Goal: Transaction & Acquisition: Purchase product/service

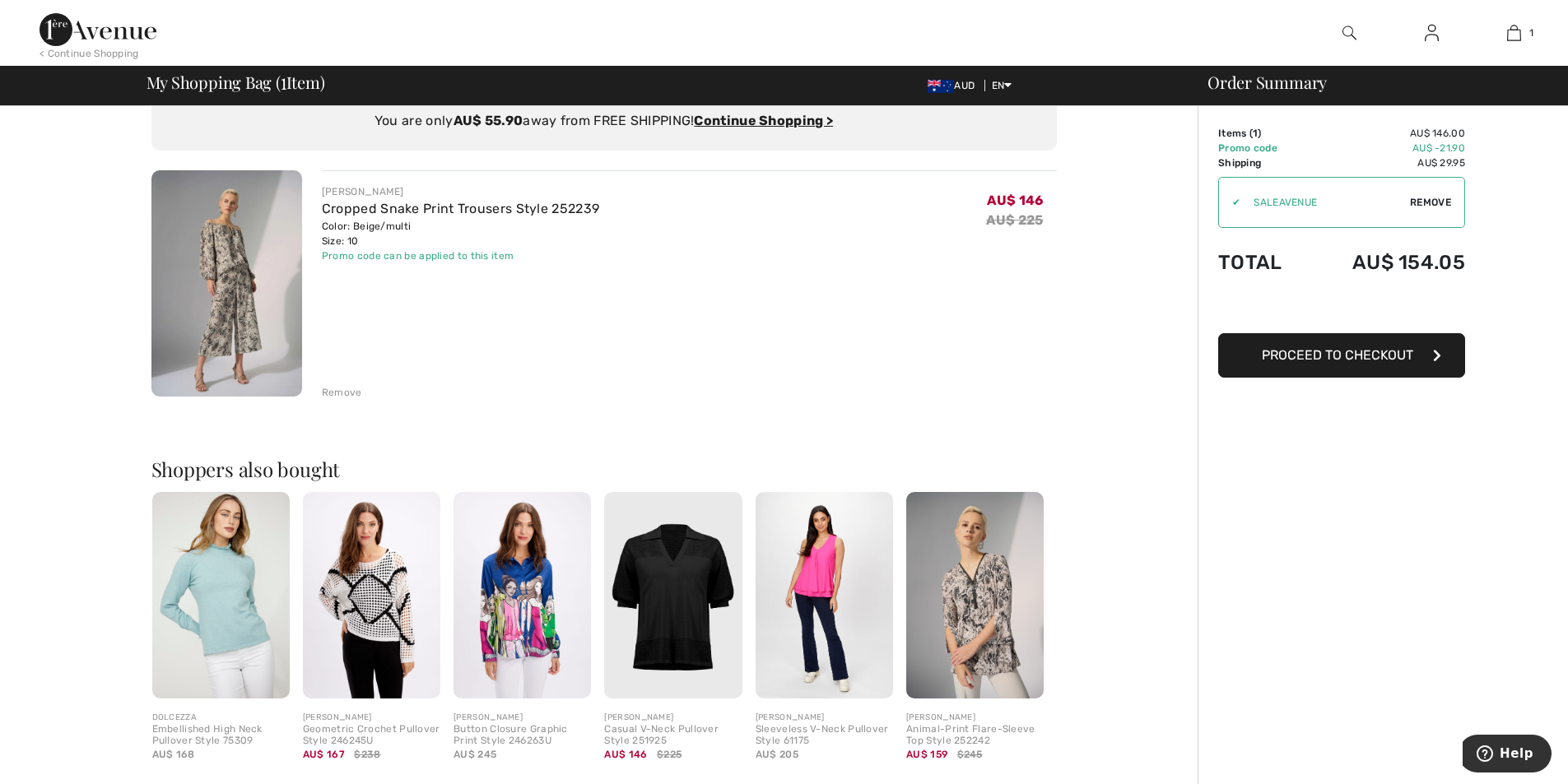
scroll to position [82, 0]
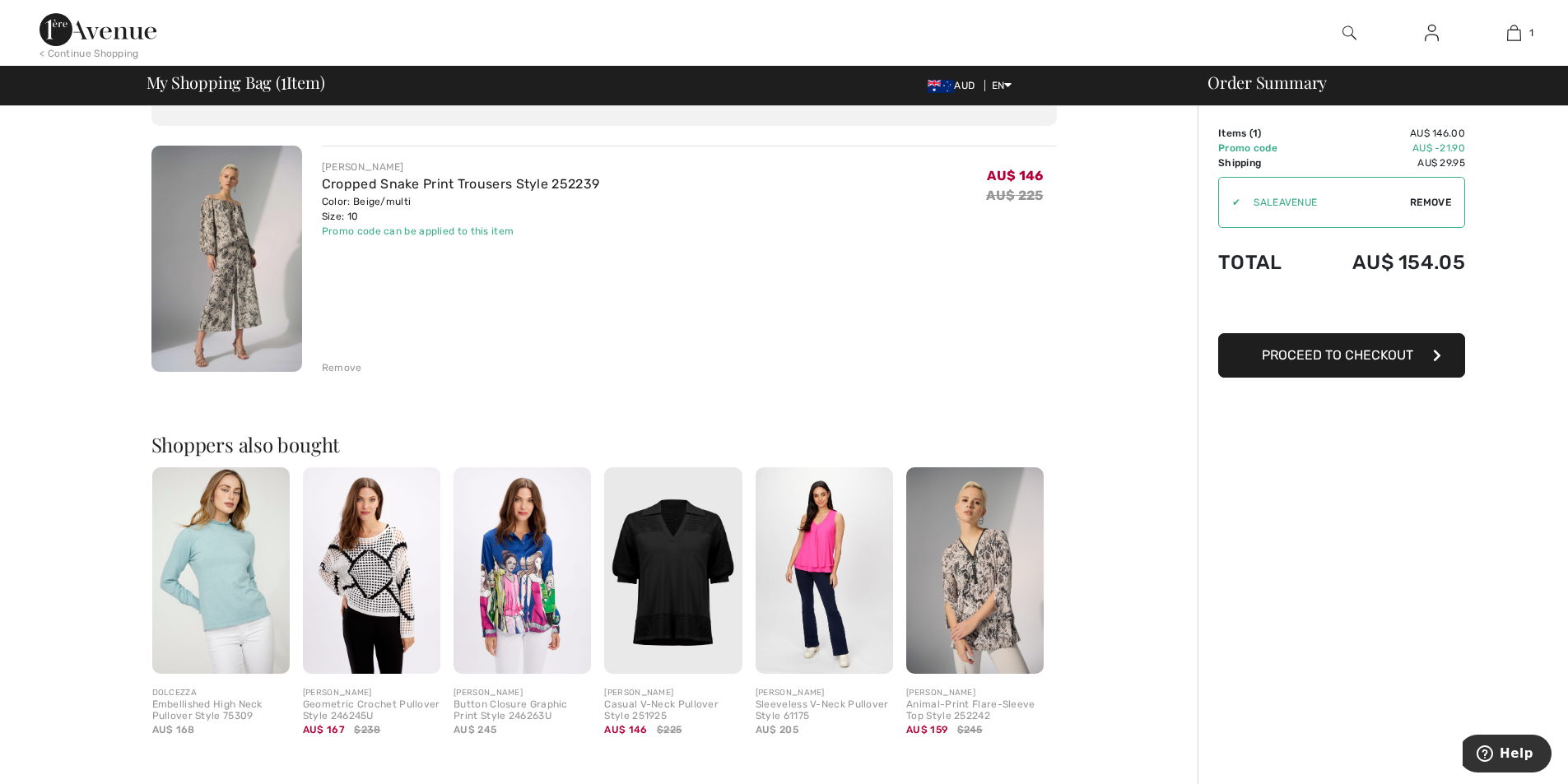
click at [664, 613] on img at bounding box center [674, 570] width 138 height 207
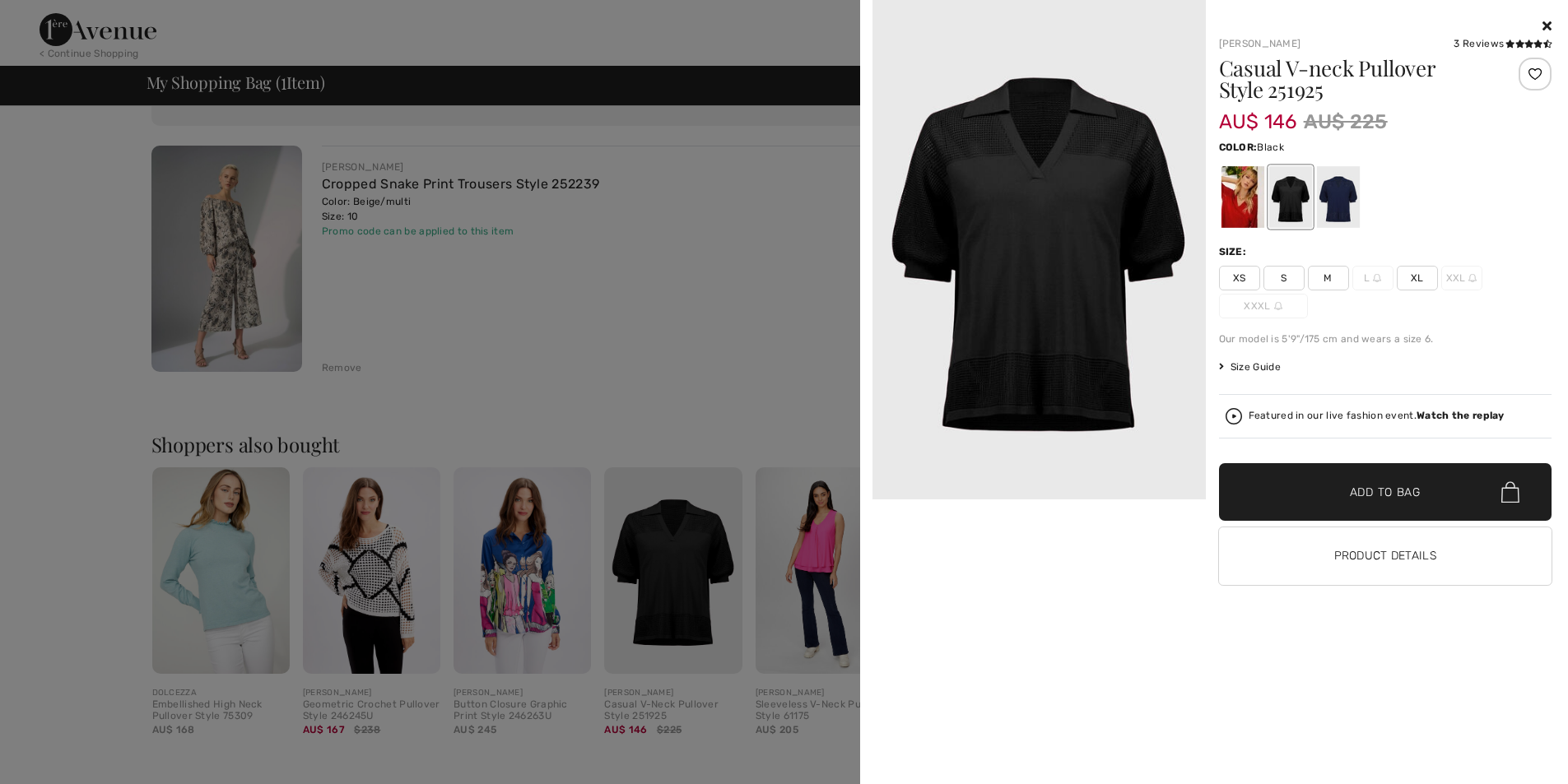
click at [1041, 333] on img at bounding box center [1039, 250] width 334 height 499
click at [1037, 324] on img at bounding box center [1039, 250] width 334 height 499
click at [830, 538] on div at bounding box center [784, 392] width 1568 height 784
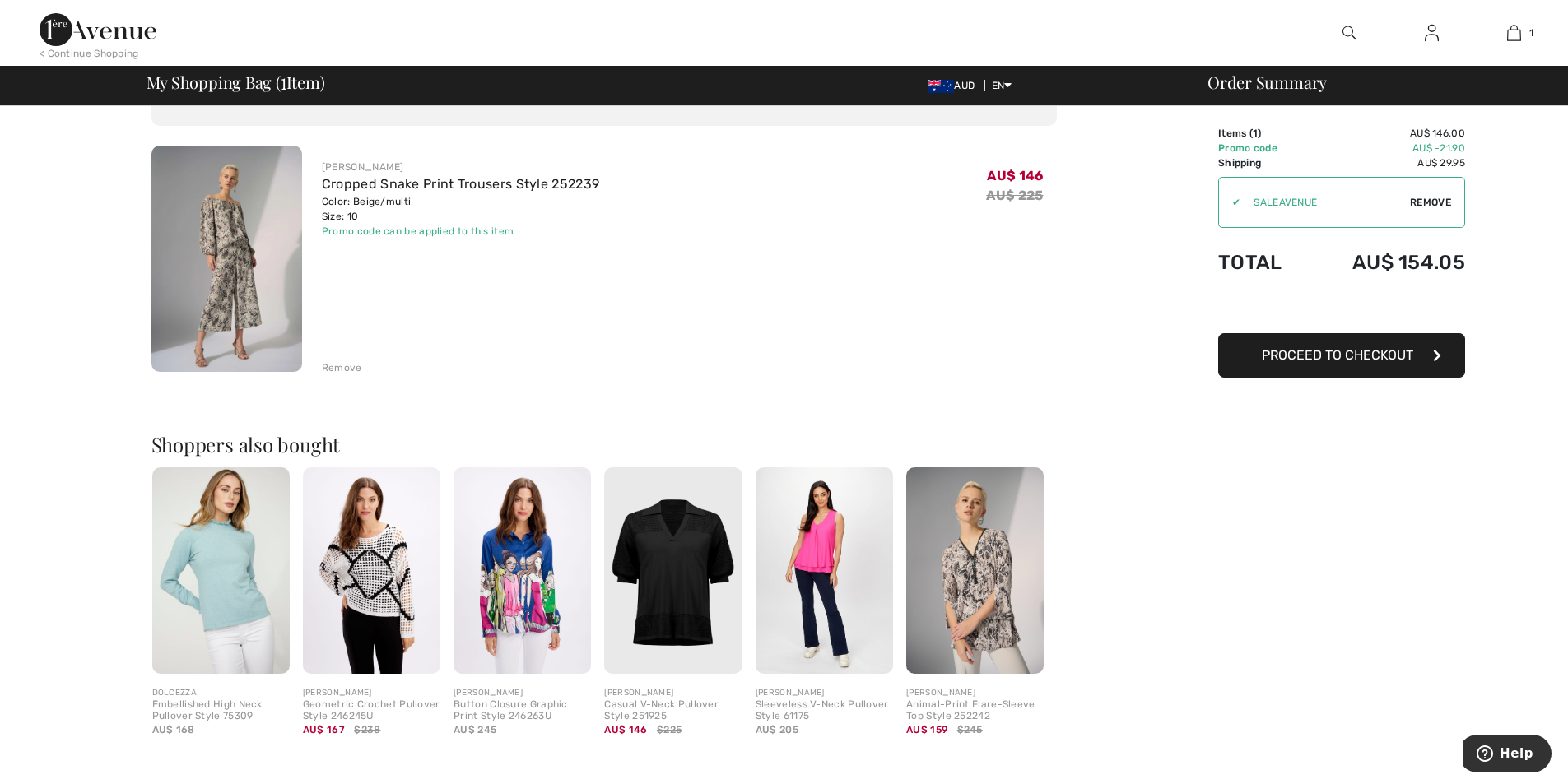
click at [678, 558] on img at bounding box center [674, 570] width 138 height 207
click at [678, 558] on div at bounding box center [784, 392] width 1568 height 784
click at [1320, 357] on span "Proceed to Checkout" at bounding box center [1338, 356] width 152 height 16
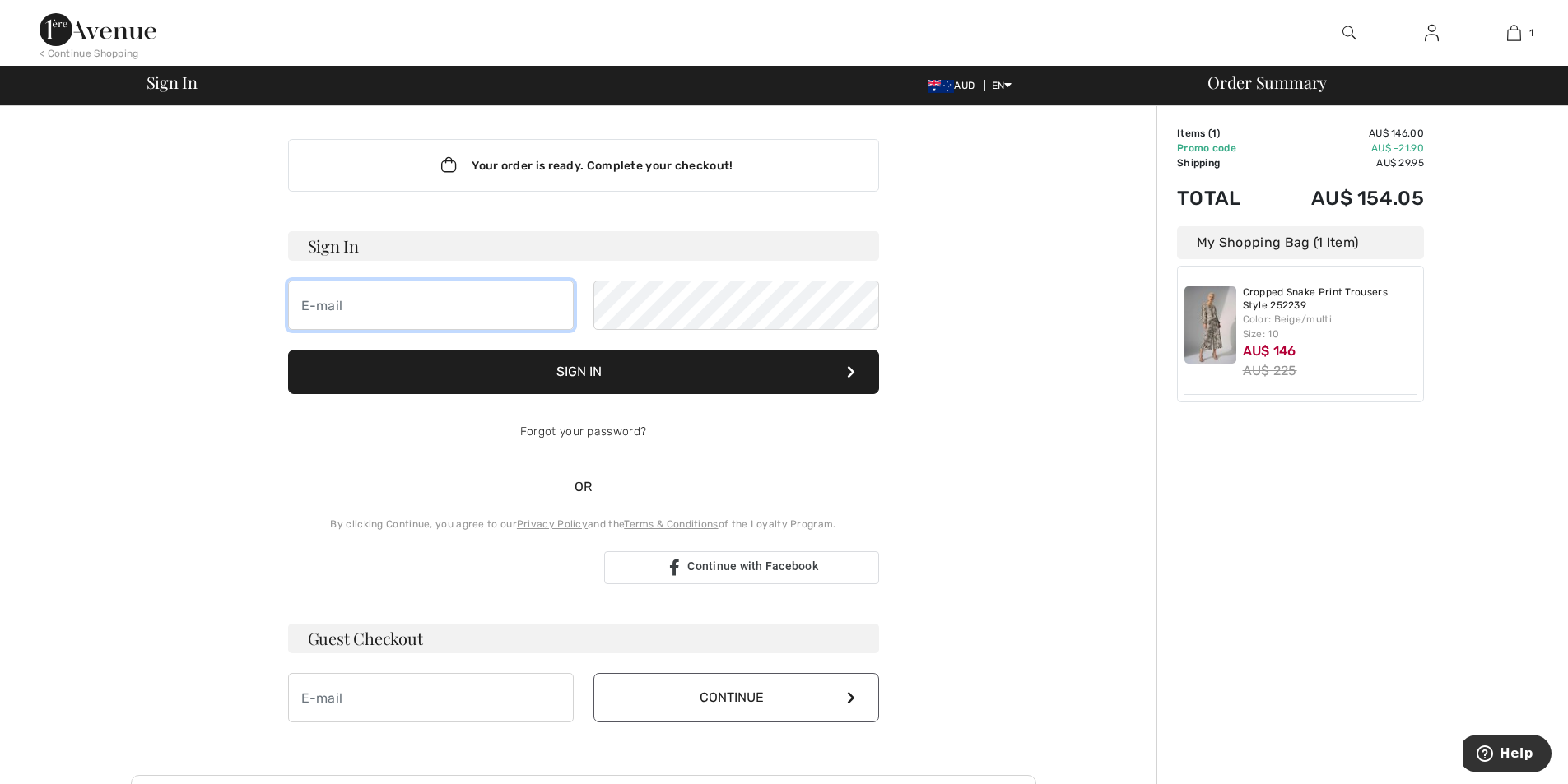
click at [462, 313] on input "email" at bounding box center [431, 305] width 286 height 49
type input "liacovelli@unitech.com.au"
drag, startPoint x: 475, startPoint y: 306, endPoint x: 259, endPoint y: 315, distance: 216.2
click at [259, 315] on div "Your order is ready. Complete your checkout! Sign In liacovelli@unitech.com.au …" at bounding box center [584, 576] width 905 height 942
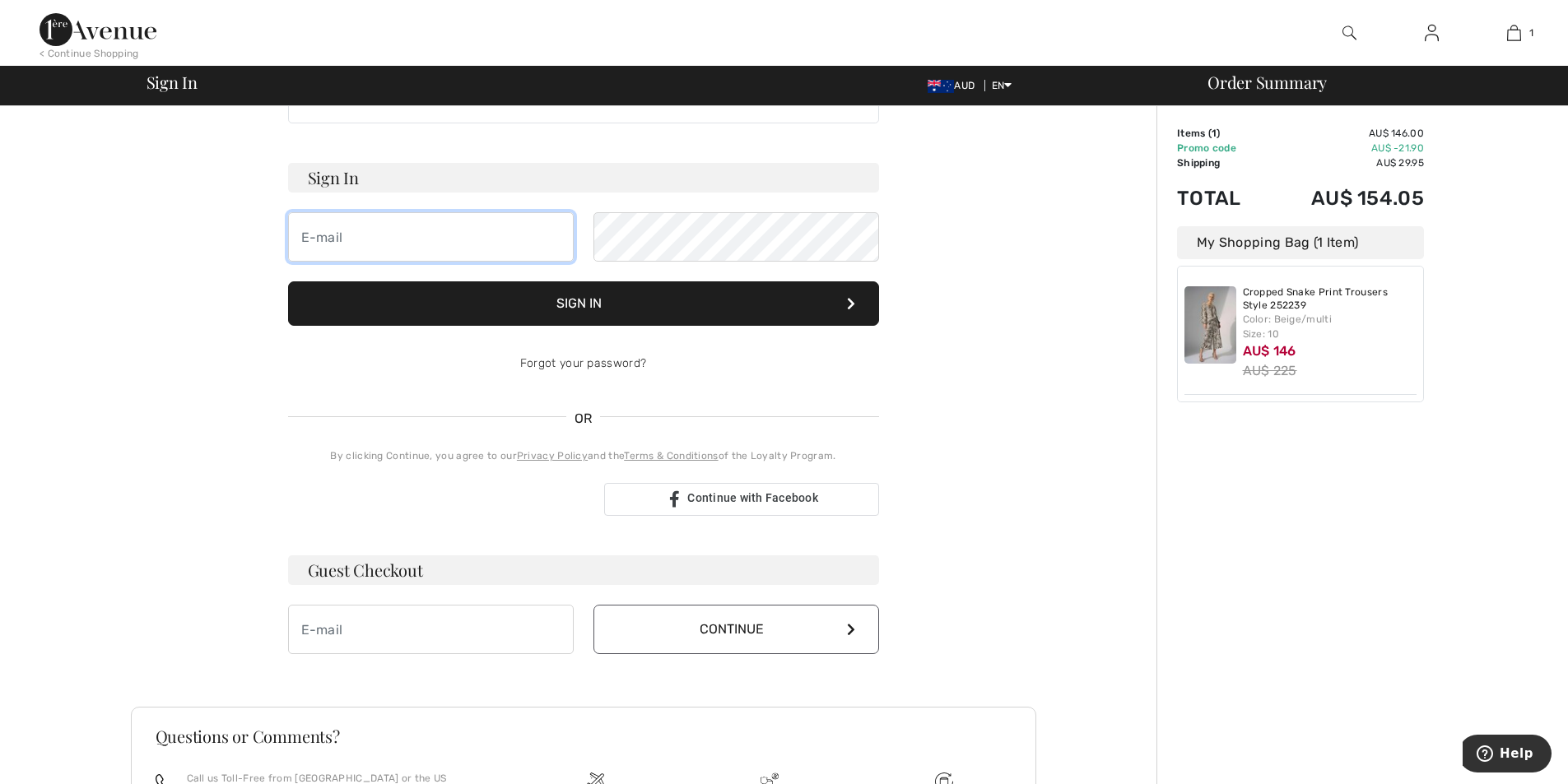
scroll to position [165, 0]
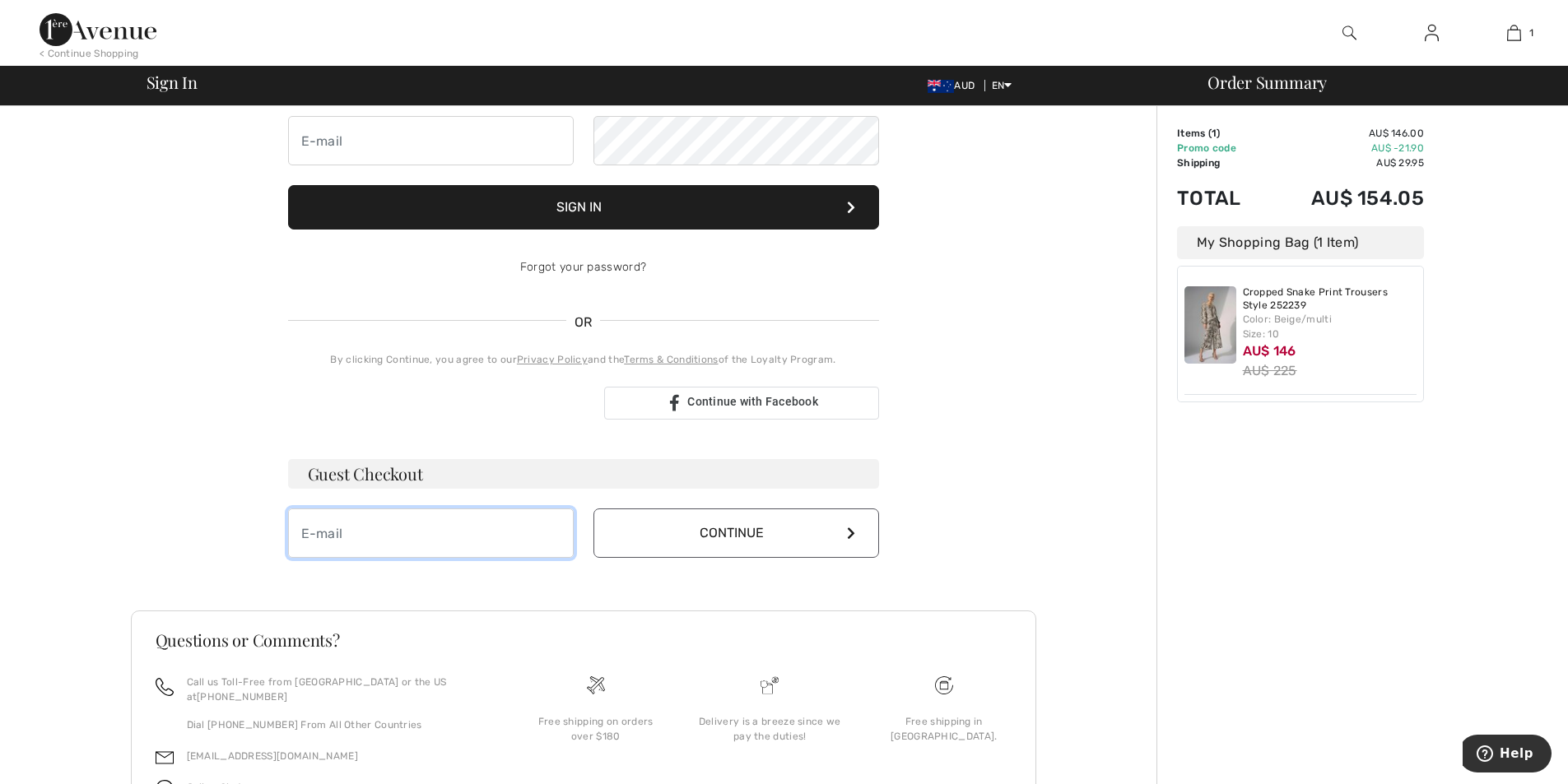
click at [387, 532] on input "email" at bounding box center [431, 532] width 286 height 49
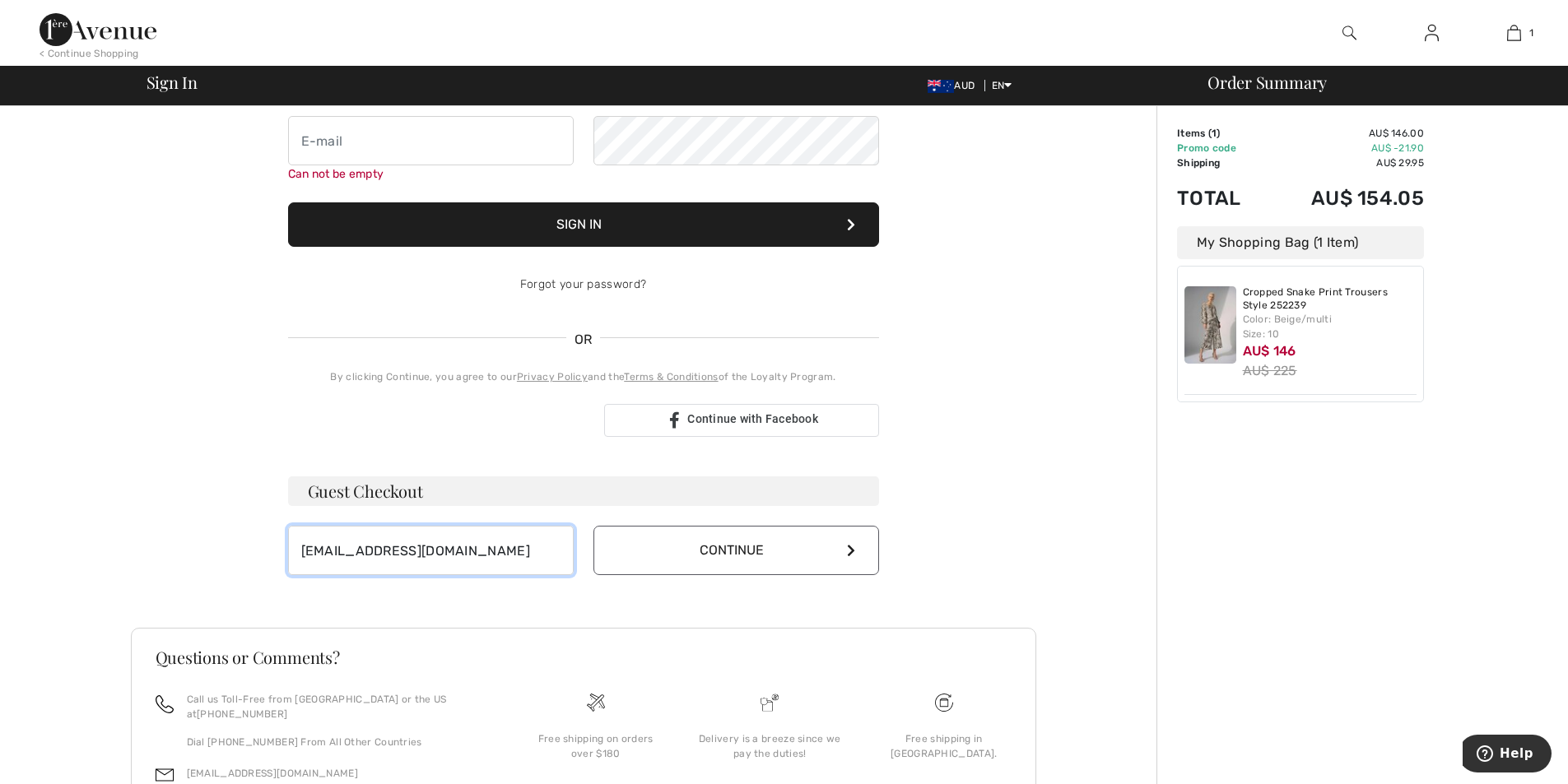
type input "liacovelli@unitech.com.au"
click at [848, 553] on icon at bounding box center [851, 550] width 8 height 13
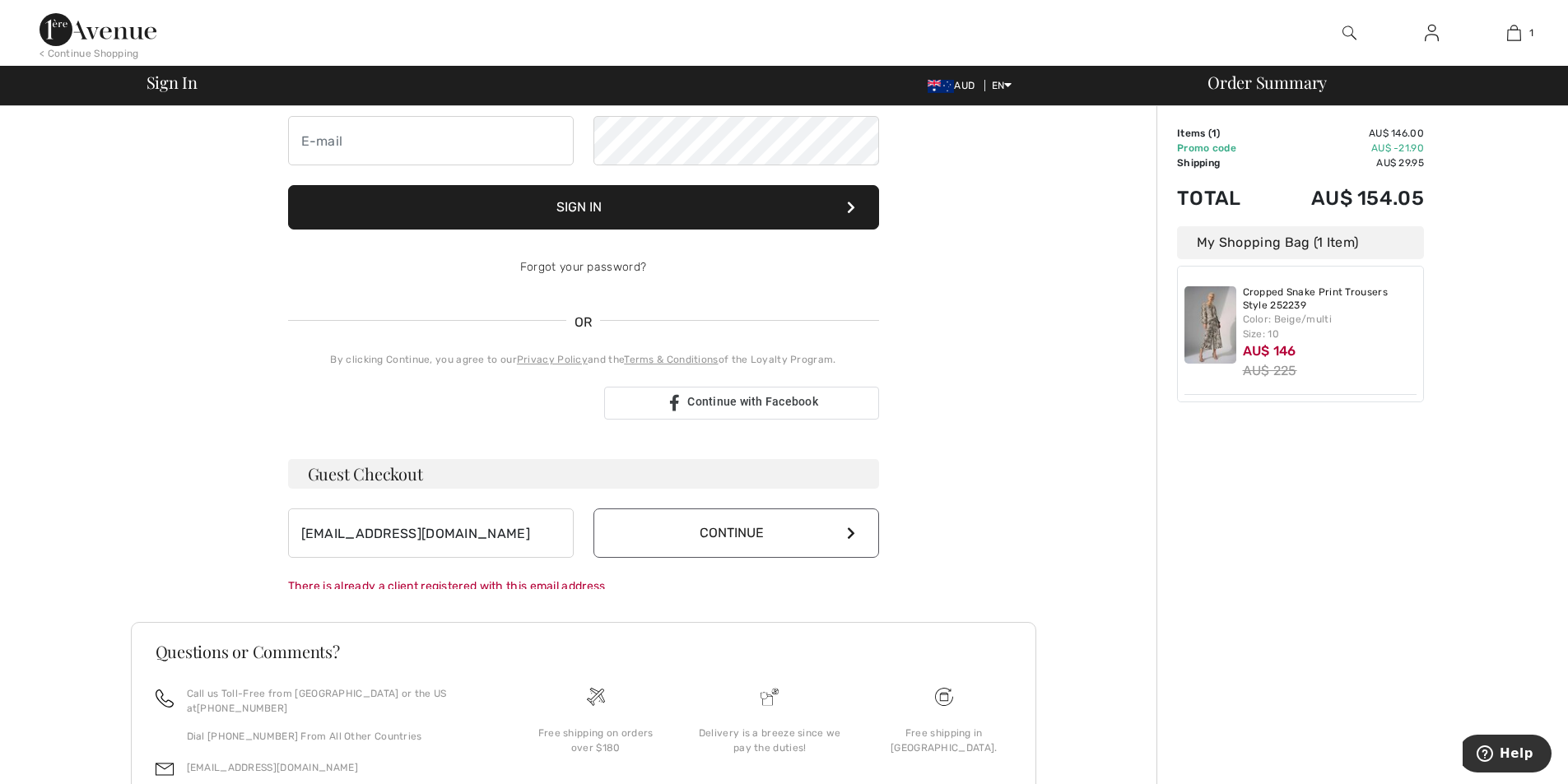
click at [852, 525] on button "Continue" at bounding box center [737, 532] width 286 height 49
click at [722, 527] on button "Continue" at bounding box center [737, 532] width 286 height 49
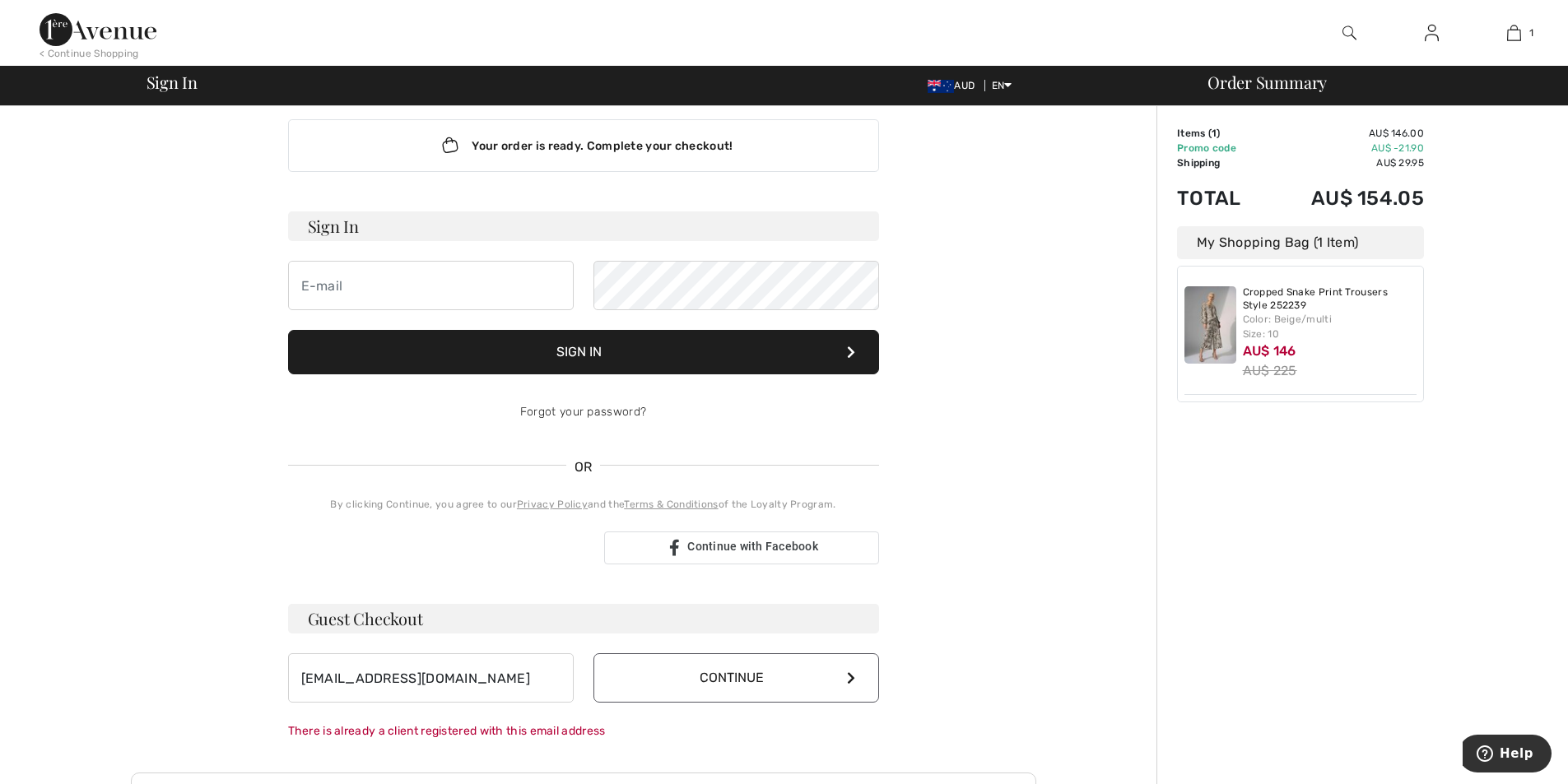
scroll to position [0, 0]
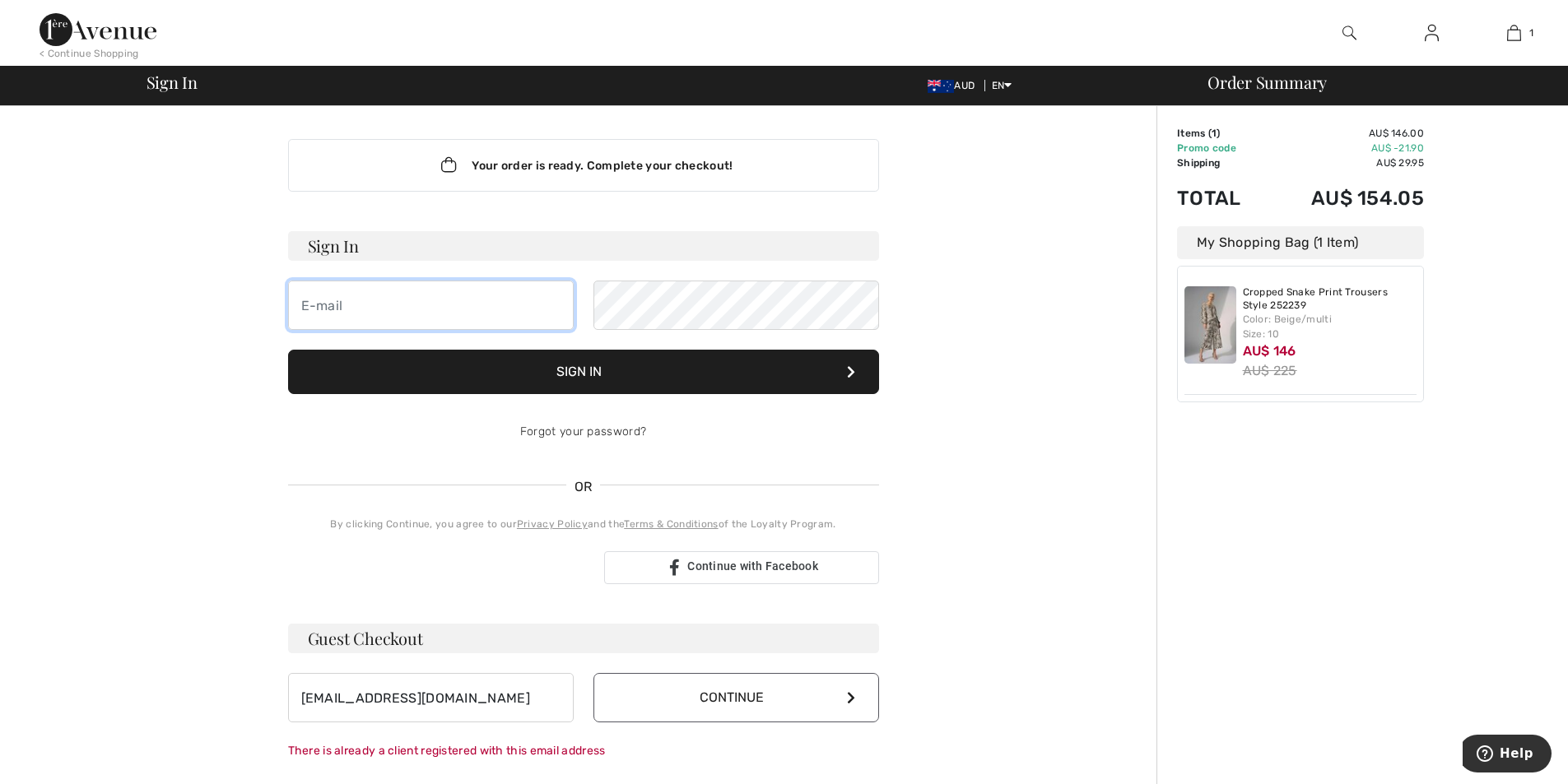
click at [431, 311] on input "email" at bounding box center [431, 305] width 286 height 49
type input "liacovelli@unitech.com.au"
click at [560, 372] on button "Sign In" at bounding box center [583, 372] width 591 height 44
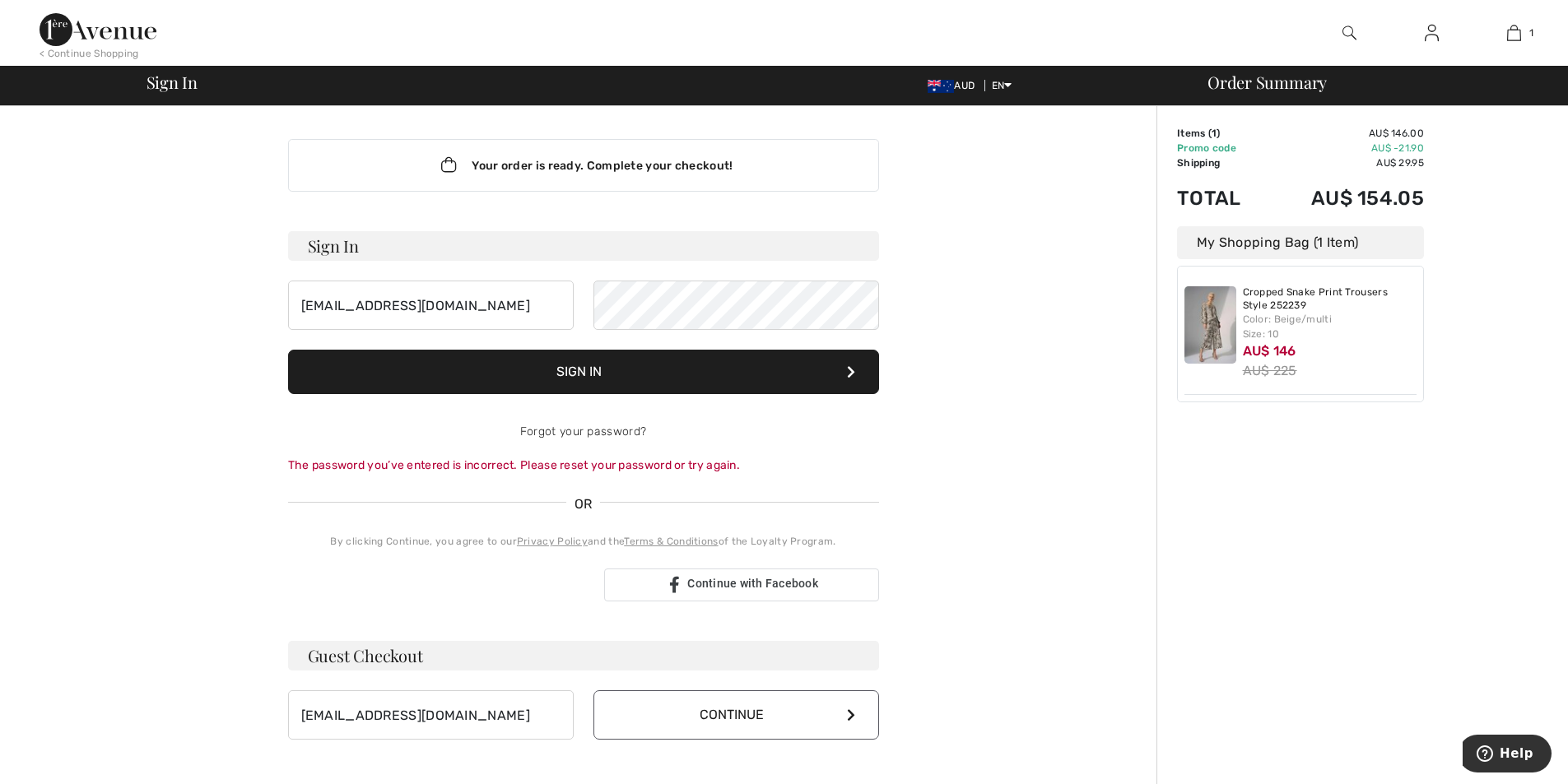
click at [587, 366] on button "Sign In" at bounding box center [583, 372] width 591 height 44
drag, startPoint x: 484, startPoint y: 307, endPoint x: 244, endPoint y: 306, distance: 240.0
click at [244, 306] on div "Your order is ready. Complete your checkout! Sign In liacovelli@unitech.com.au …" at bounding box center [584, 585] width 905 height 960
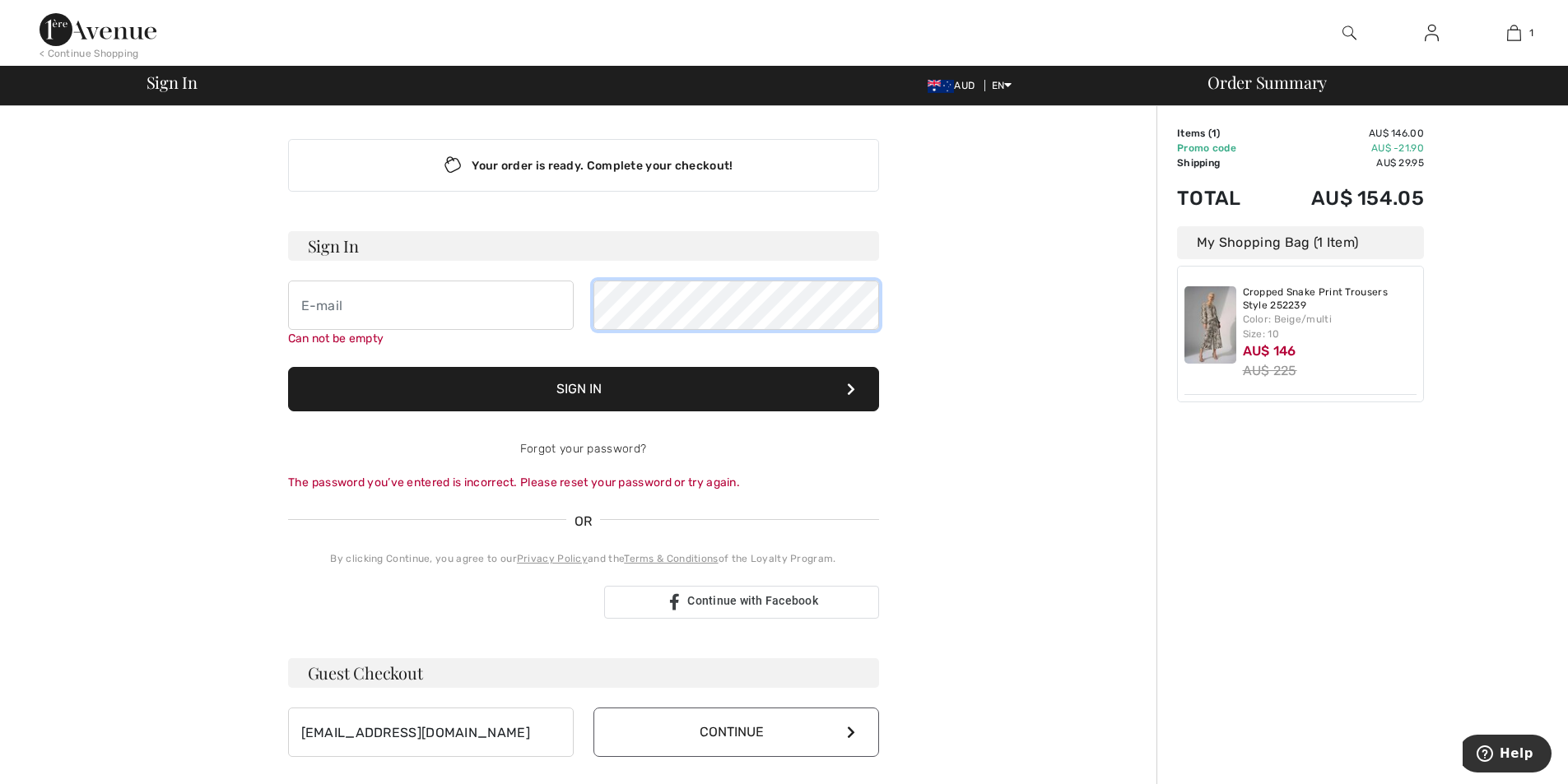
click at [572, 295] on div "Can not be empty" at bounding box center [583, 314] width 591 height 67
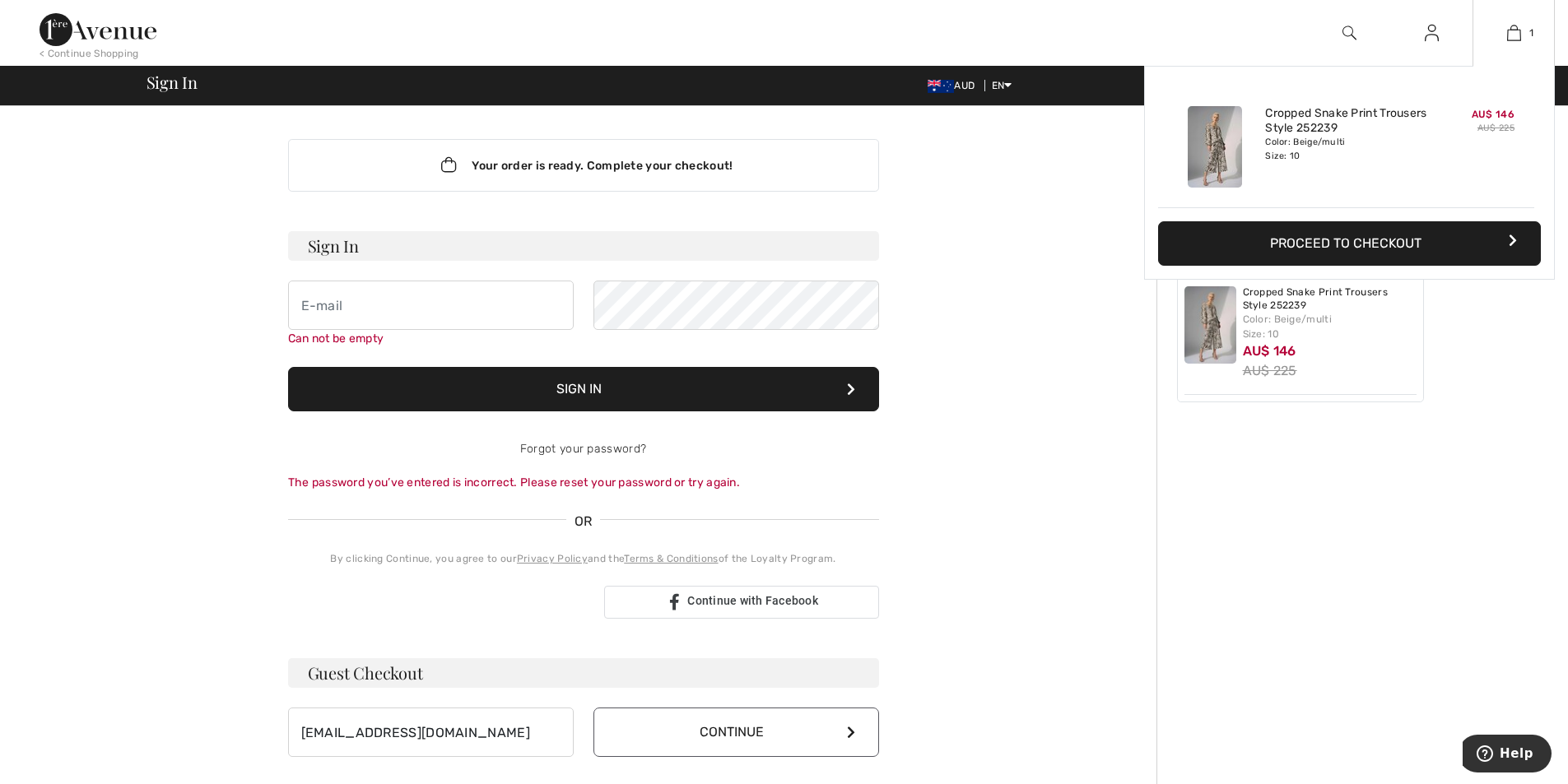
click at [1376, 241] on button "Proceed to Checkout" at bounding box center [1349, 244] width 383 height 44
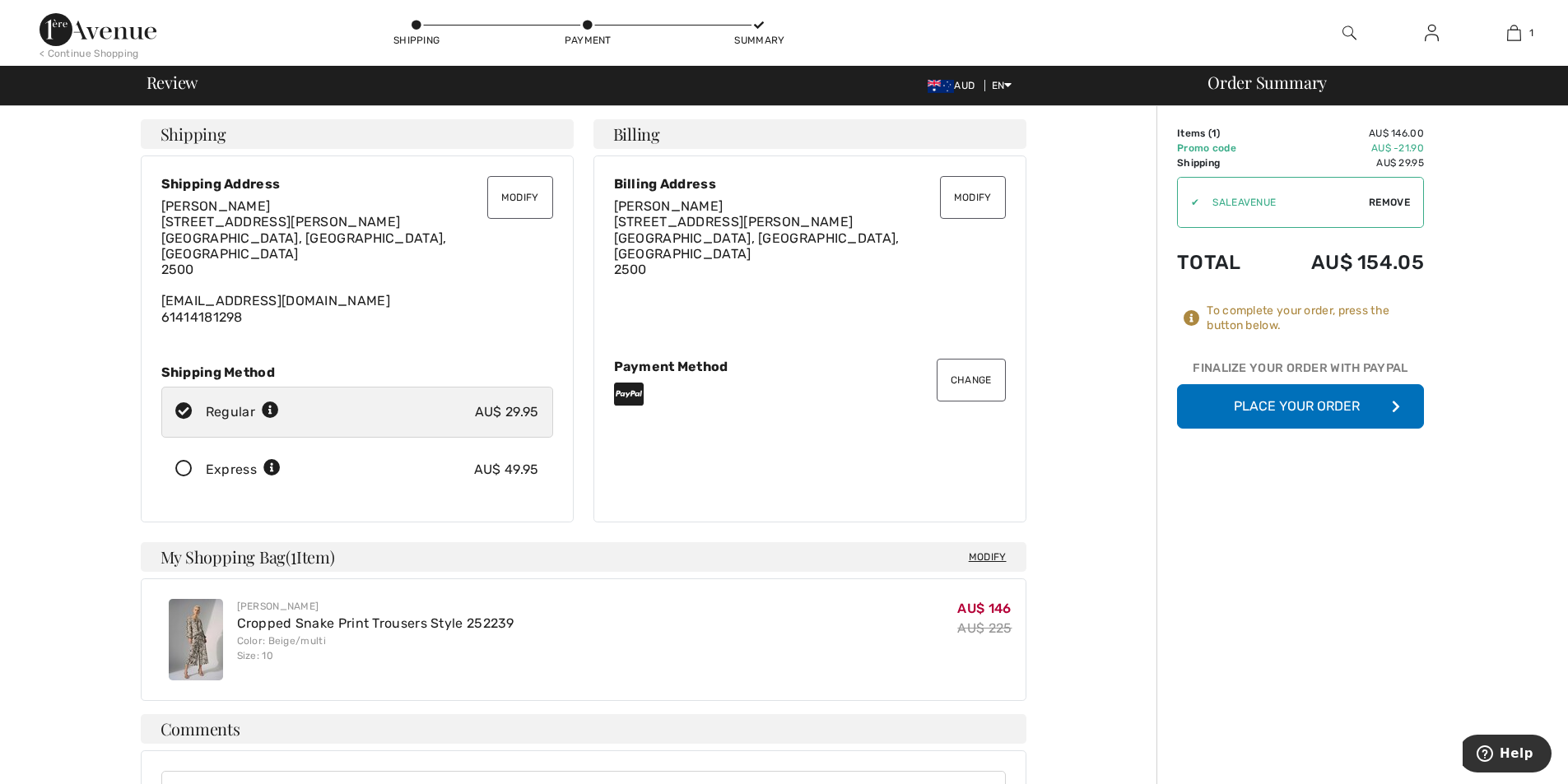
click at [1260, 402] on button "Place Your Order" at bounding box center [1300, 406] width 247 height 44
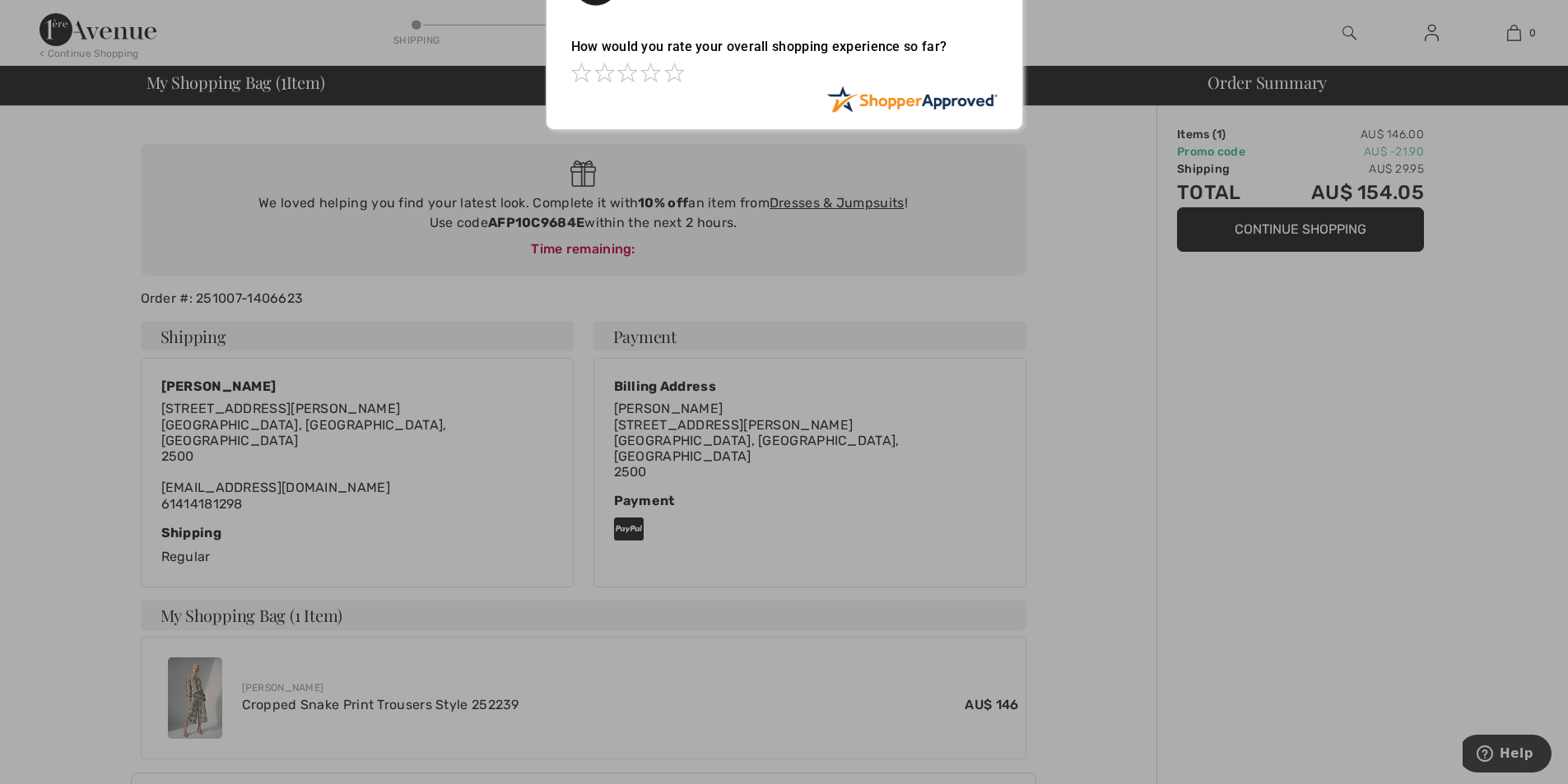
scroll to position [165, 0]
